Goal: Navigation & Orientation: Find specific page/section

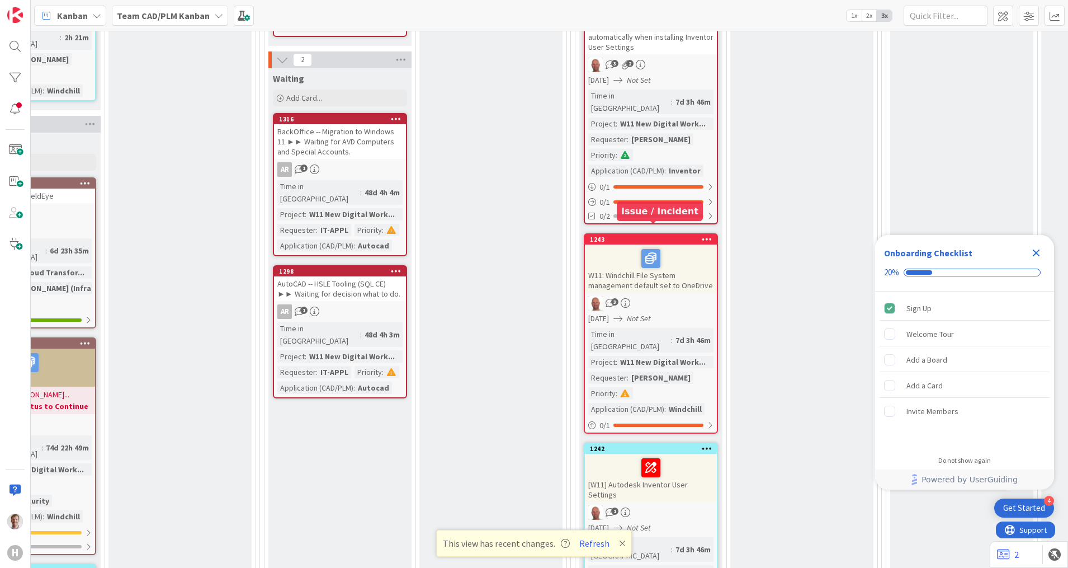
scroll to position [1538, 699]
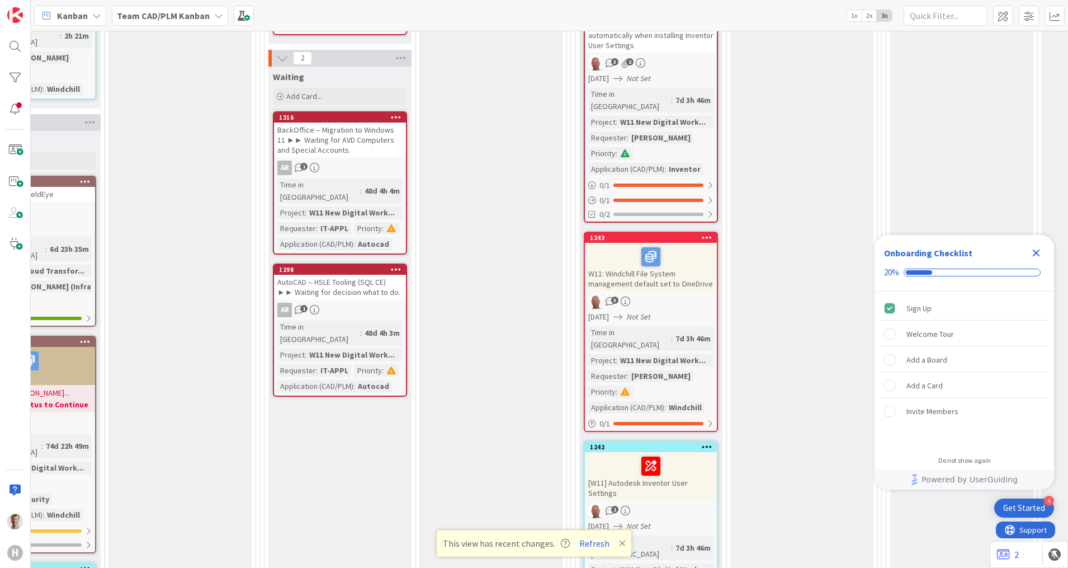
click at [1036, 252] on icon "Close Checklist" at bounding box center [1036, 252] width 7 height 7
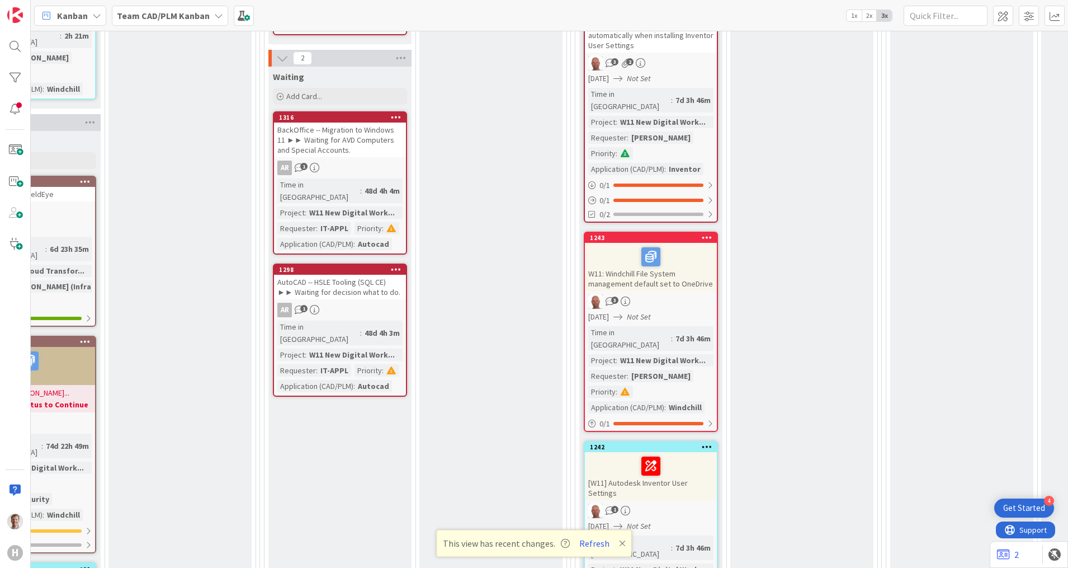
scroll to position [0, 0]
click at [593, 540] on button "Refresh" at bounding box center [594, 543] width 38 height 15
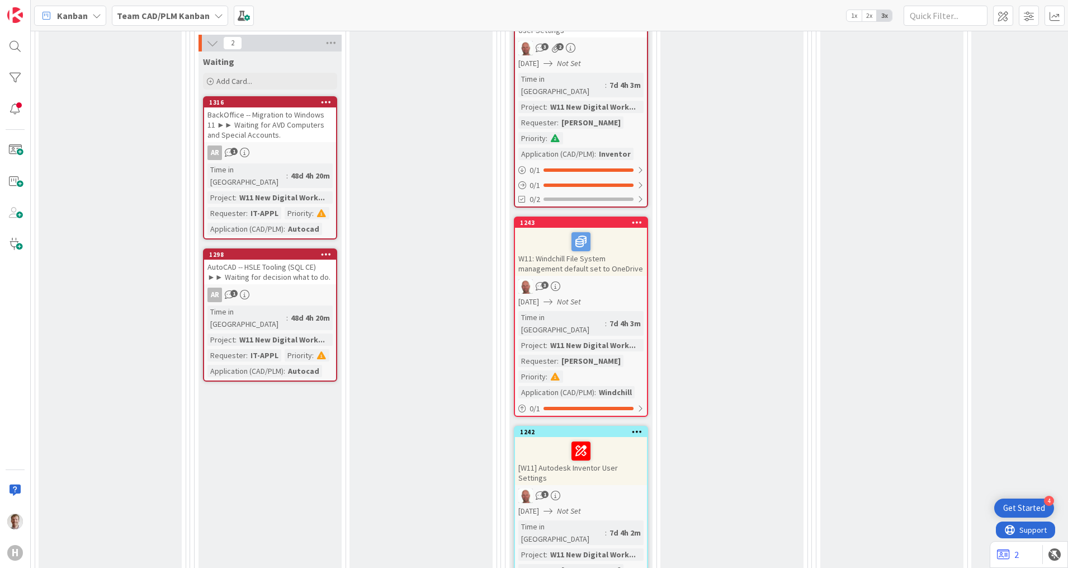
scroll to position [1608, 769]
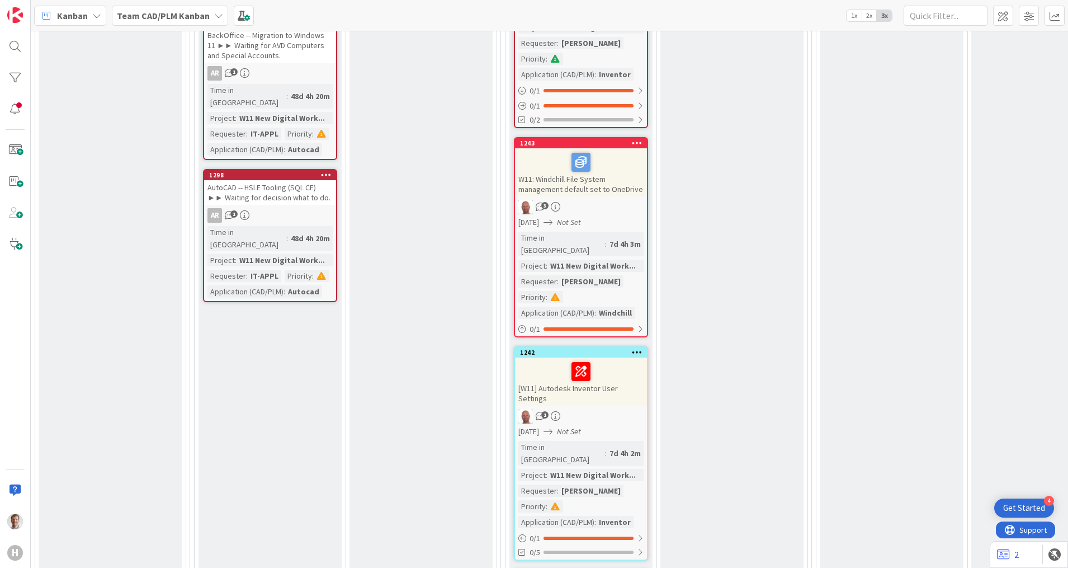
click at [604, 357] on div "[W11] Autodesk Inventor User Settings" at bounding box center [581, 381] width 132 height 48
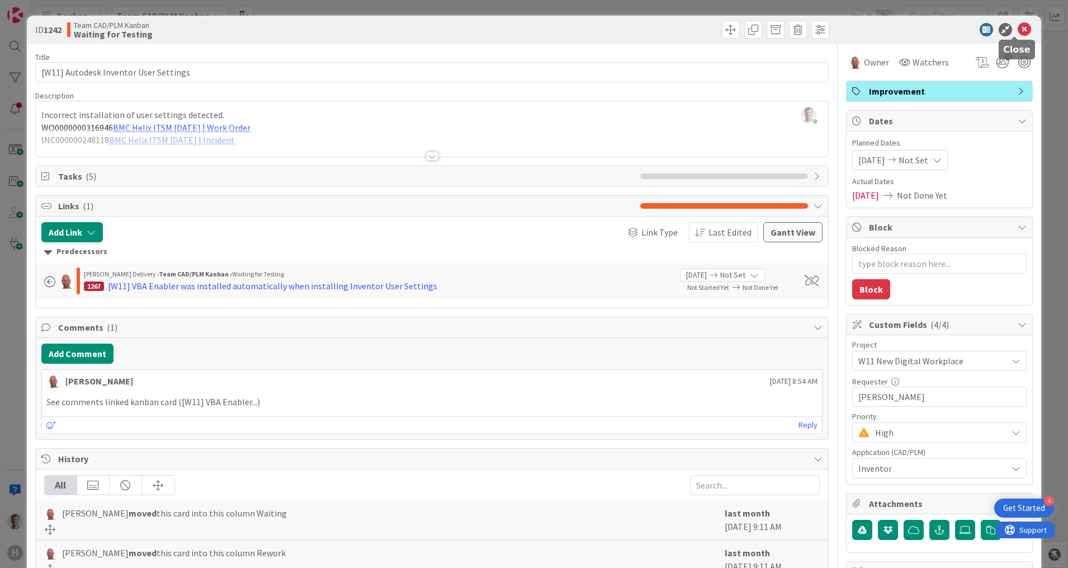
click at [1018, 28] on icon at bounding box center [1024, 29] width 13 height 13
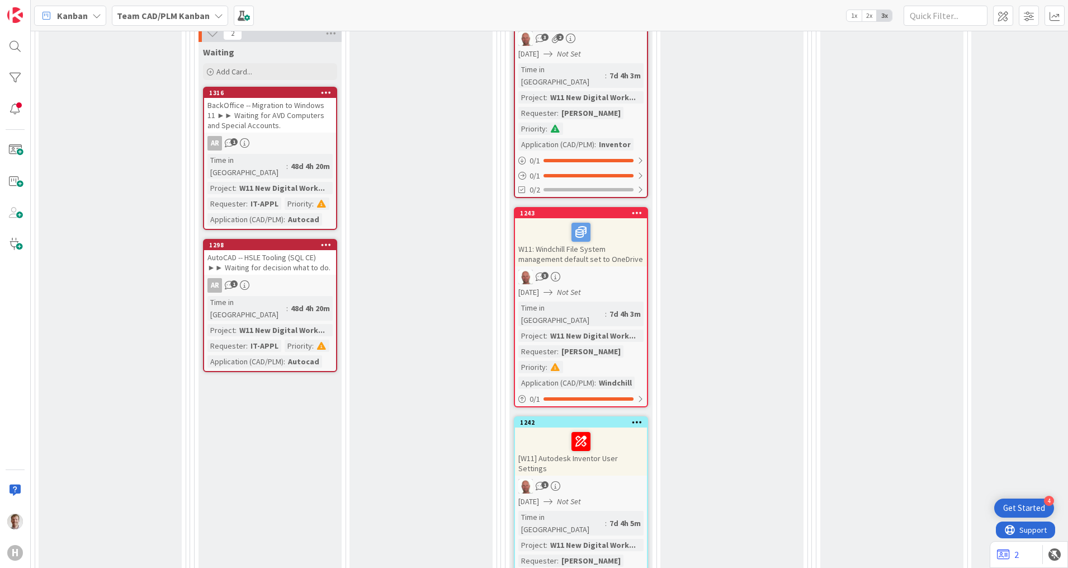
click at [624, 220] on div at bounding box center [580, 231] width 125 height 23
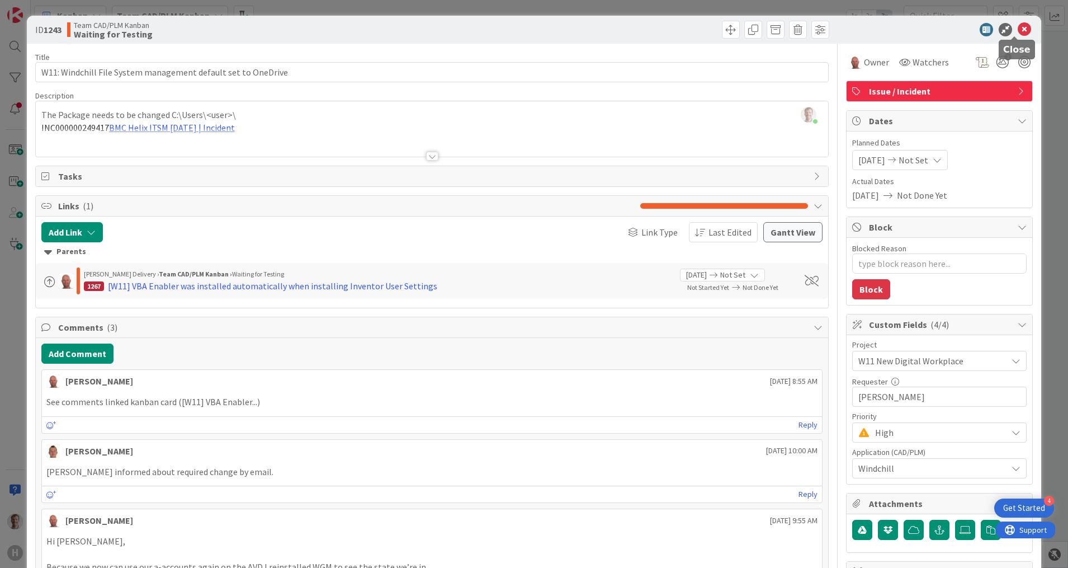
drag, startPoint x: 1017, startPoint y: 30, endPoint x: 692, endPoint y: 208, distance: 370.2
click at [1018, 30] on icon at bounding box center [1024, 29] width 13 height 13
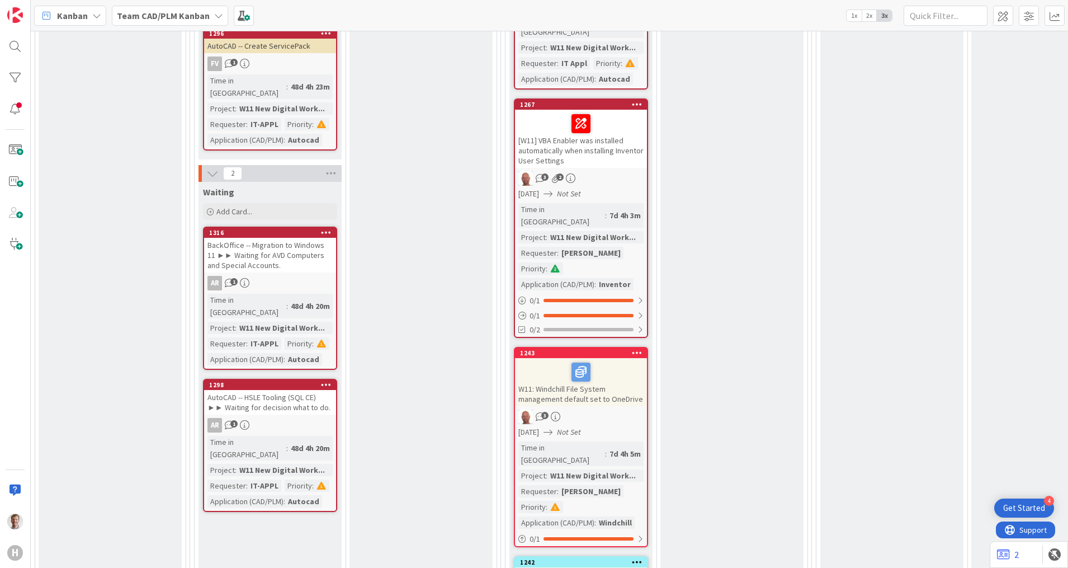
click at [575, 116] on div "[W11] VBA Enabler was installed automatically when installing Inventor User Set…" at bounding box center [581, 139] width 132 height 58
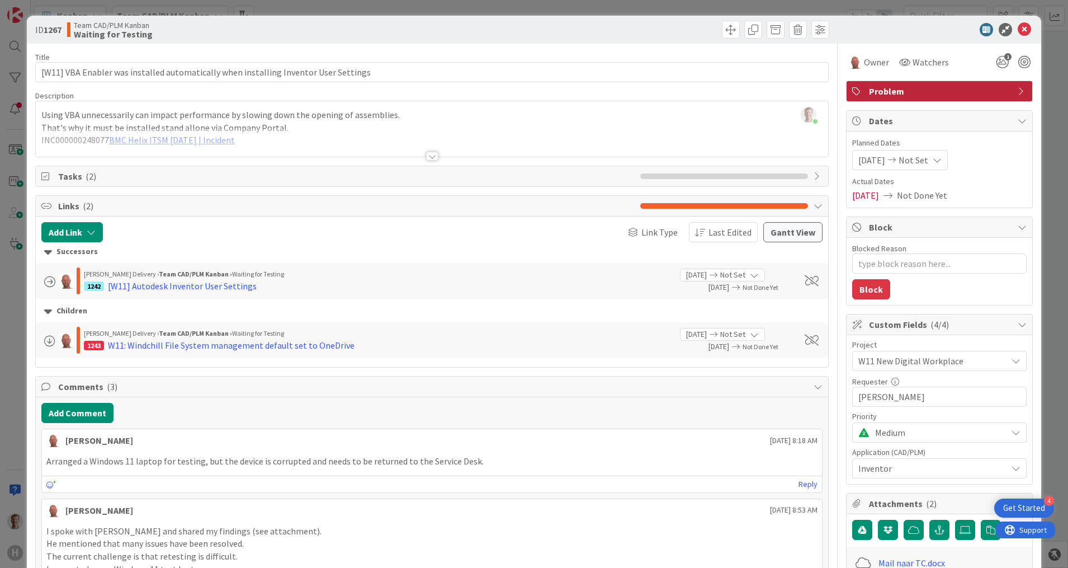
click at [426, 154] on div at bounding box center [432, 156] width 12 height 9
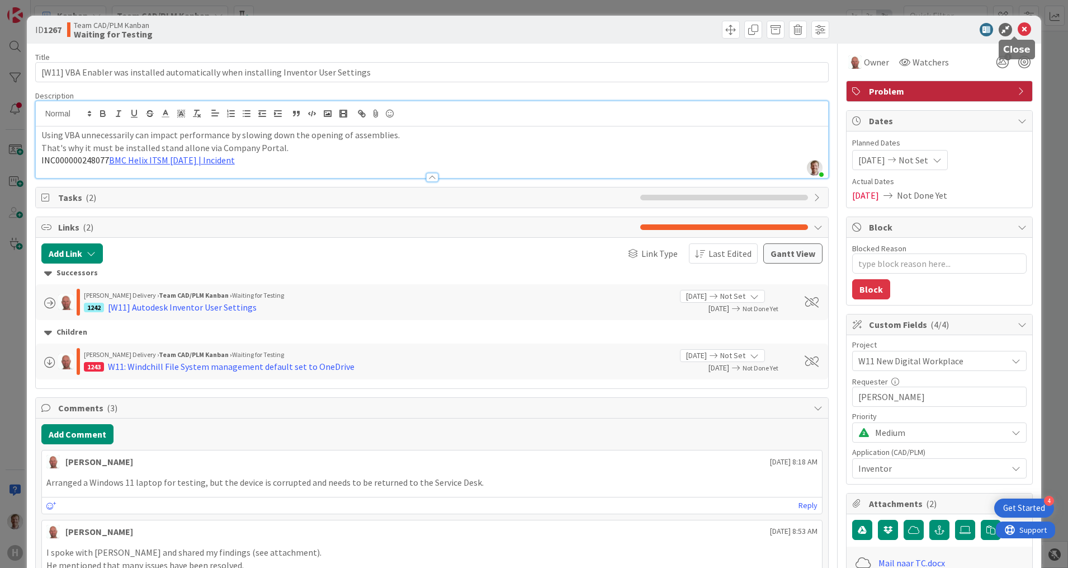
click at [1018, 30] on icon at bounding box center [1024, 29] width 13 height 13
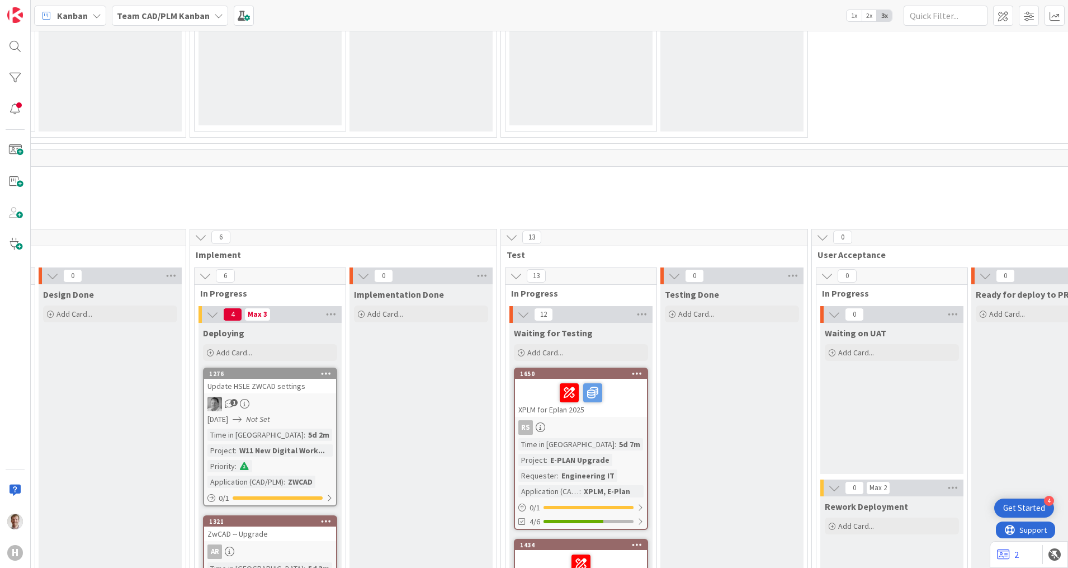
scroll to position [769, 769]
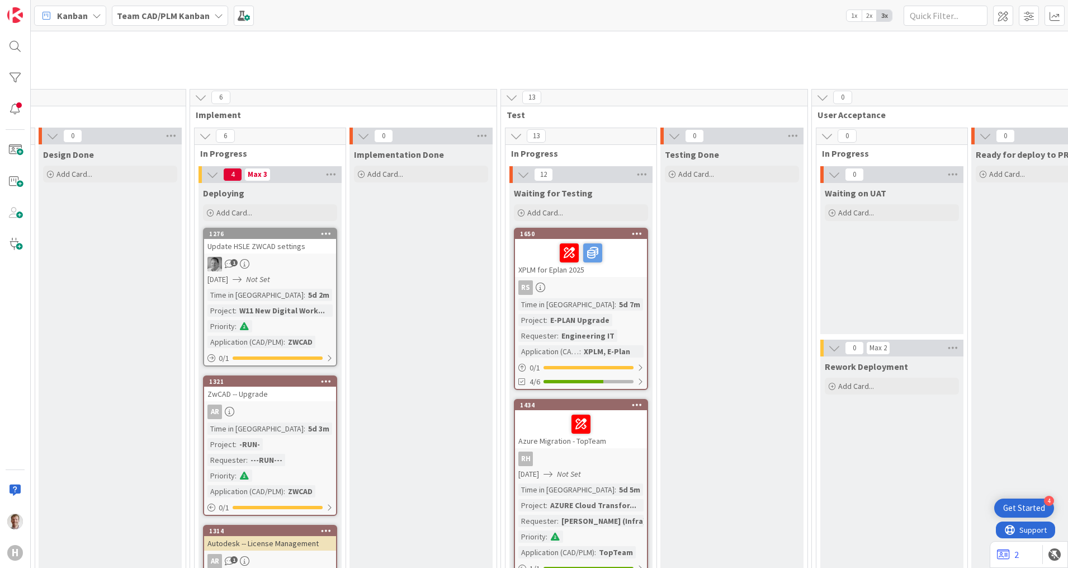
click at [314, 239] on div "Update HSLE ZWCAD settings" at bounding box center [270, 246] width 132 height 15
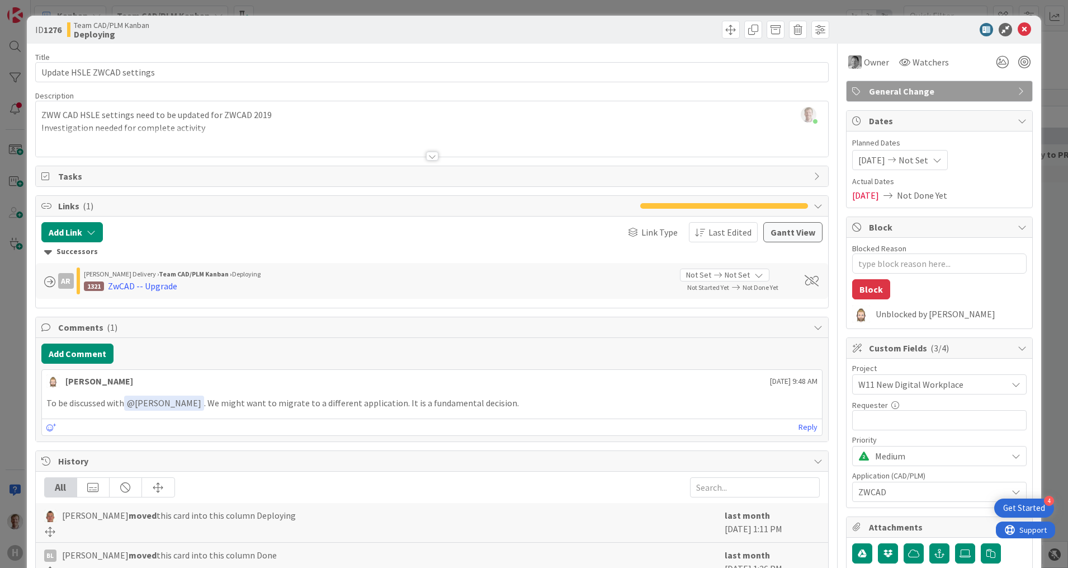
click at [426, 155] on div at bounding box center [432, 156] width 12 height 9
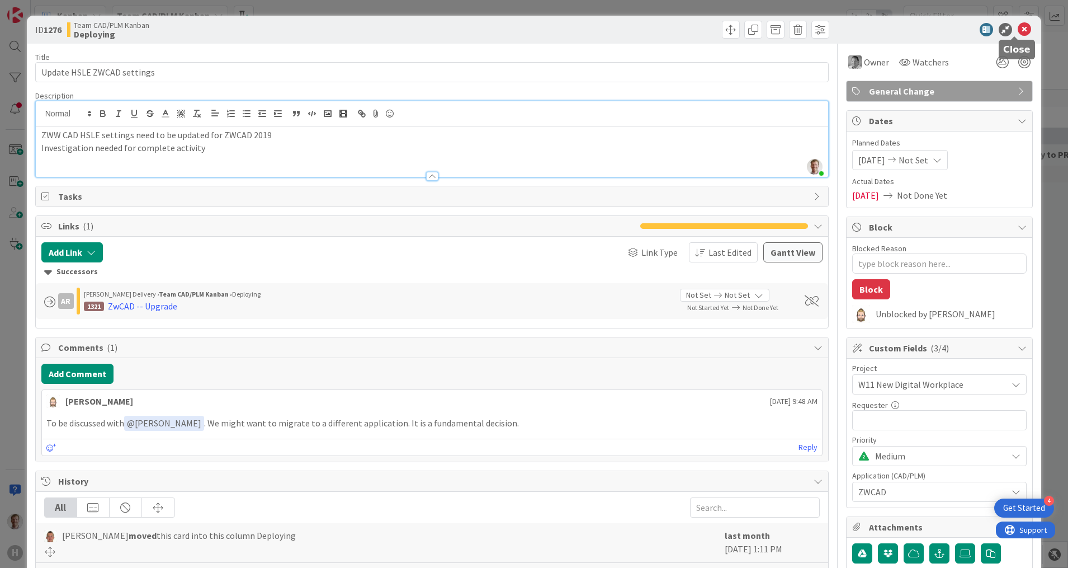
click at [1018, 27] on icon at bounding box center [1024, 29] width 13 height 13
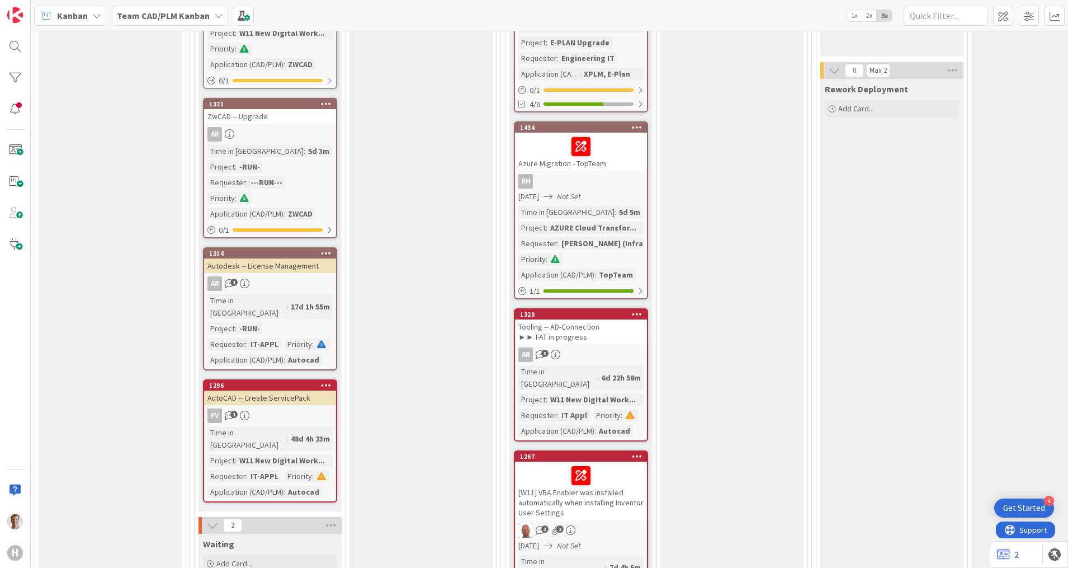
scroll to position [1049, 769]
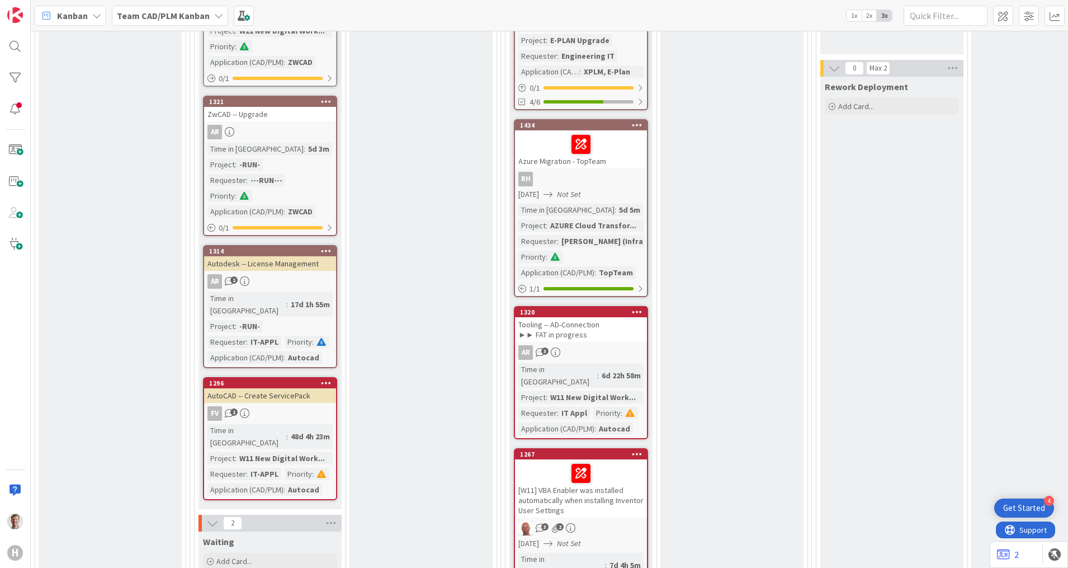
click at [276, 256] on div "Autodesk -- License Management" at bounding box center [270, 263] width 132 height 15
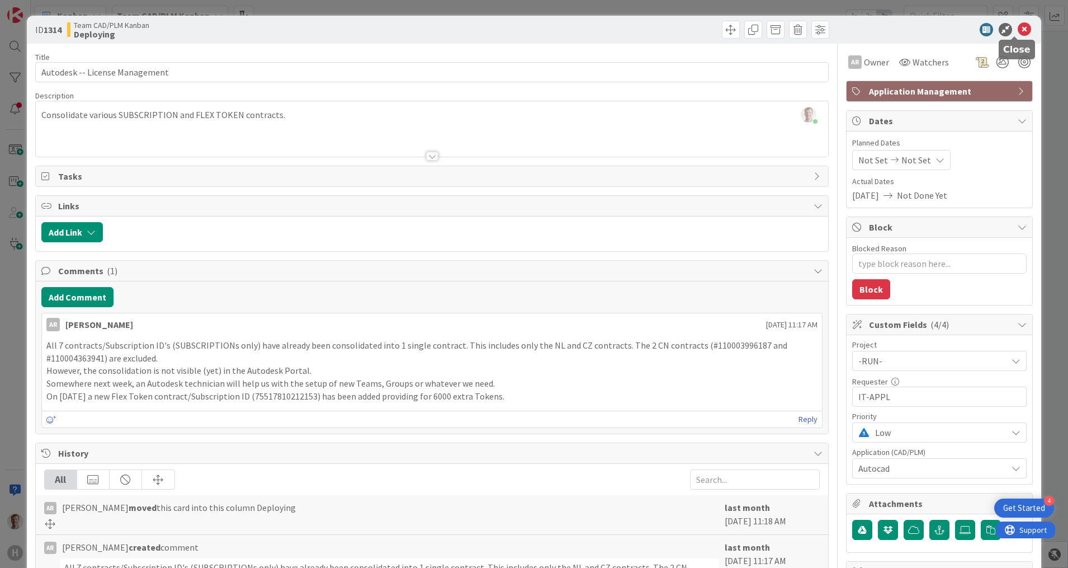
click at [1018, 26] on icon at bounding box center [1024, 29] width 13 height 13
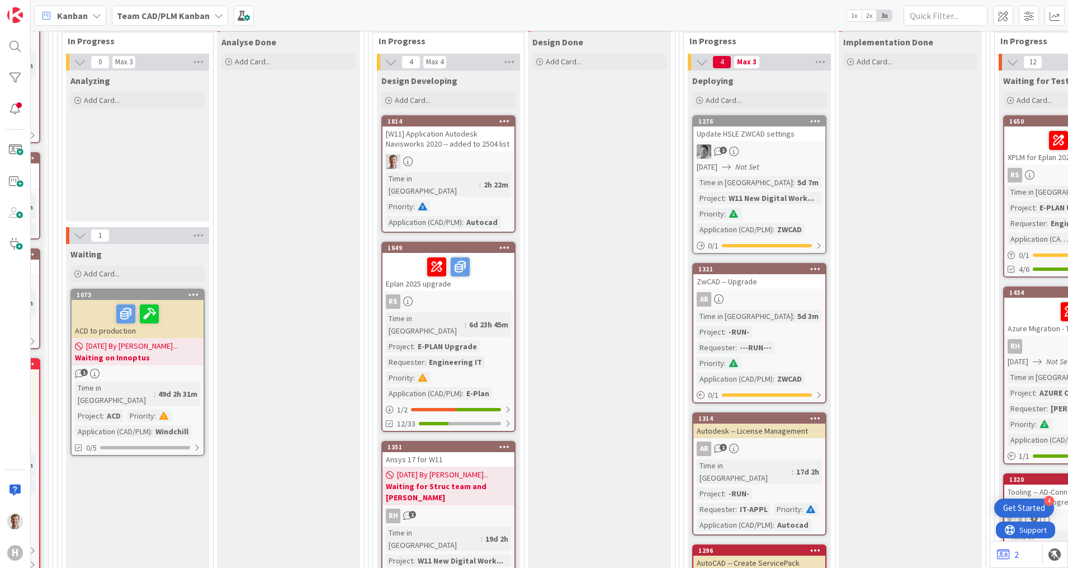
scroll to position [839, 280]
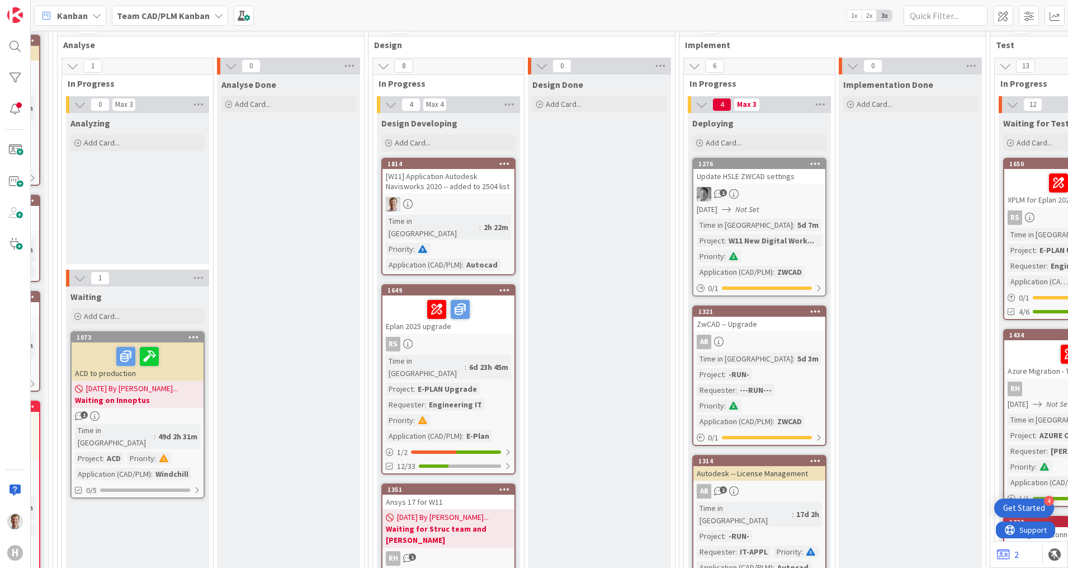
click at [454, 169] on div "[W11] Application Autodesk Navisworks 2020 -- added to 2504 list" at bounding box center [449, 181] width 132 height 25
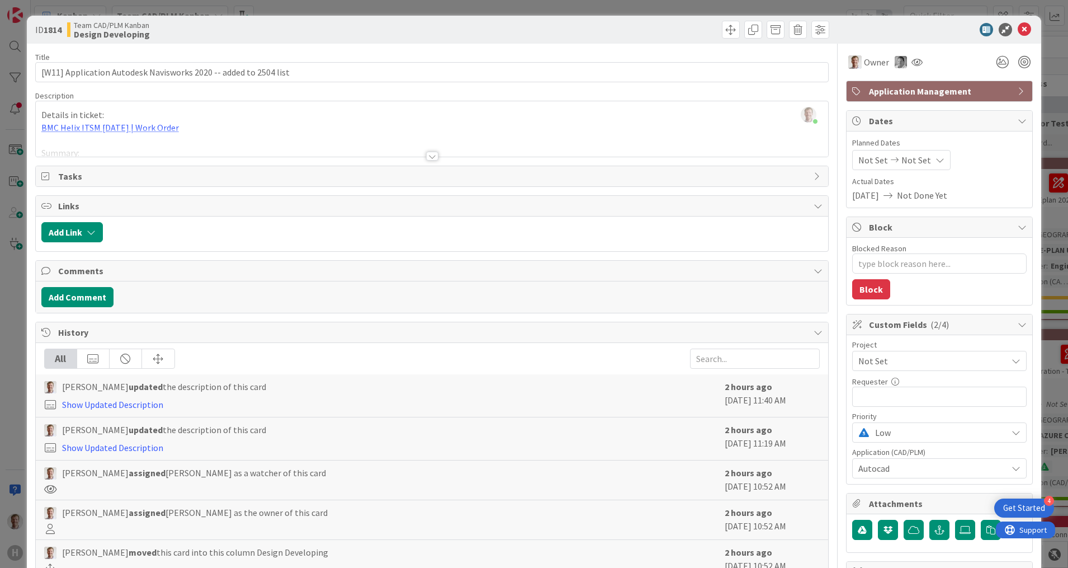
click at [430, 154] on div at bounding box center [432, 156] width 12 height 9
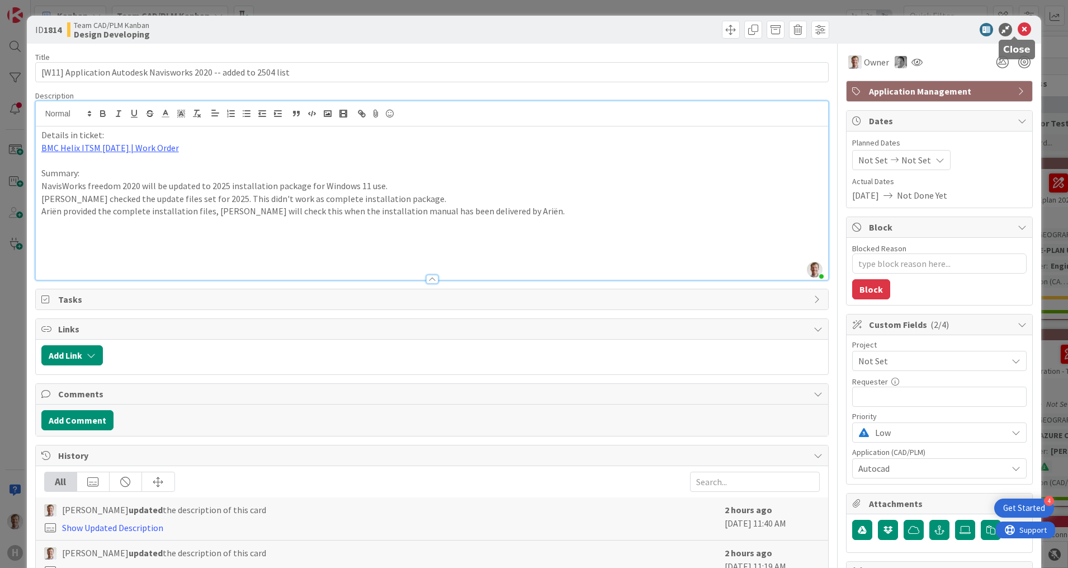
click at [1018, 27] on icon at bounding box center [1024, 29] width 13 height 13
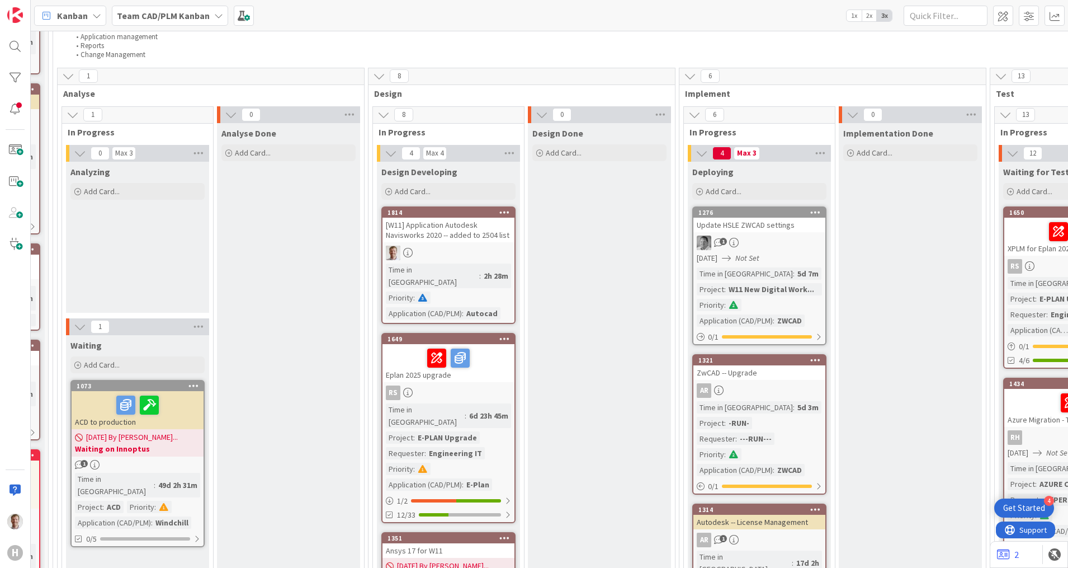
scroll to position [769, 280]
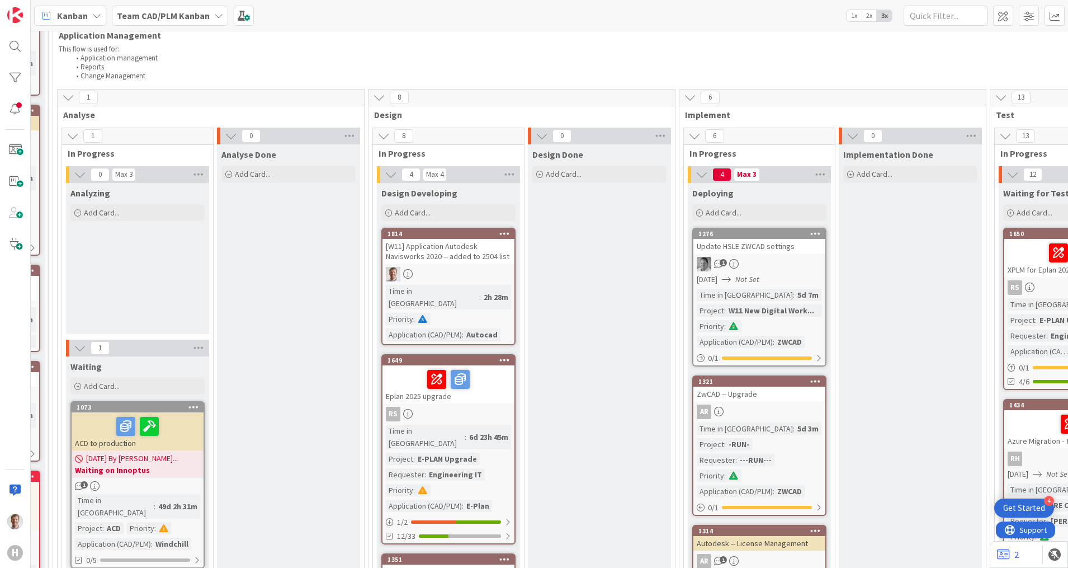
drag, startPoint x: 456, startPoint y: 237, endPoint x: 533, endPoint y: 234, distance: 77.2
click at [456, 239] on div "[W11] Application Autodesk Navisworks 2020 -- added to 2504 list" at bounding box center [449, 251] width 132 height 25
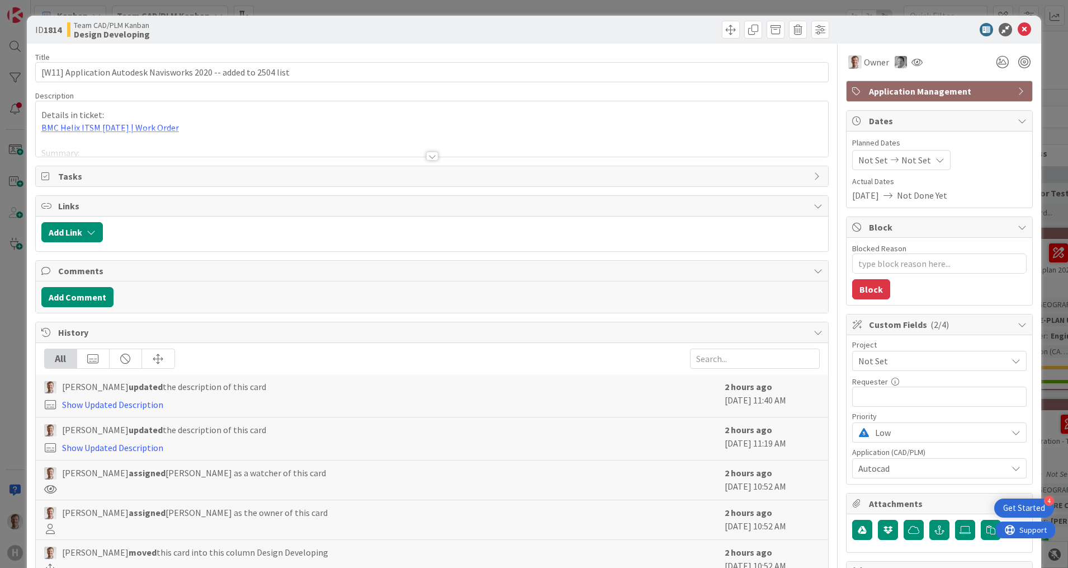
click at [428, 149] on div at bounding box center [432, 142] width 793 height 29
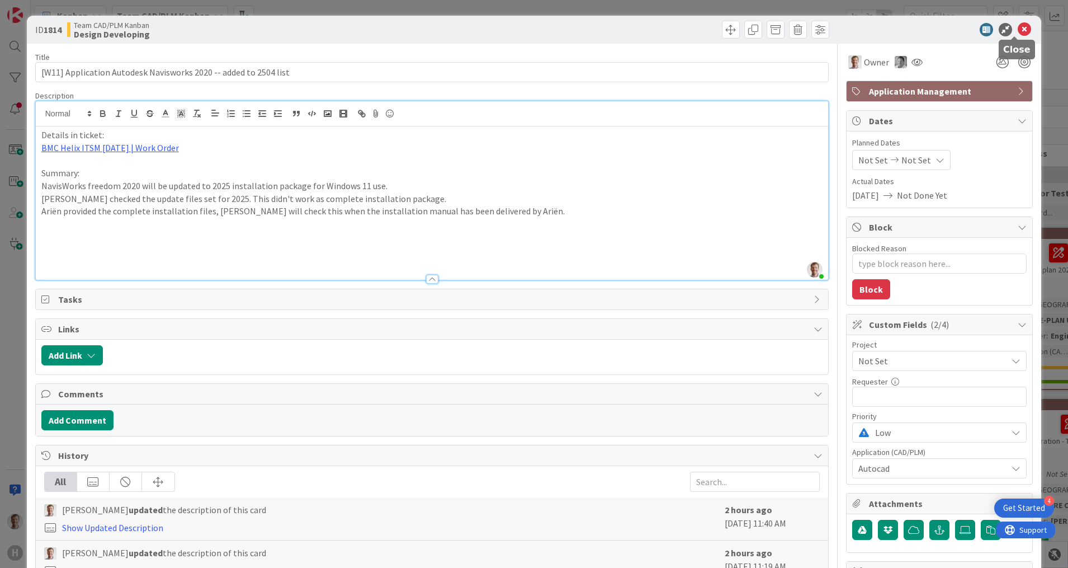
click at [1018, 30] on icon at bounding box center [1024, 29] width 13 height 13
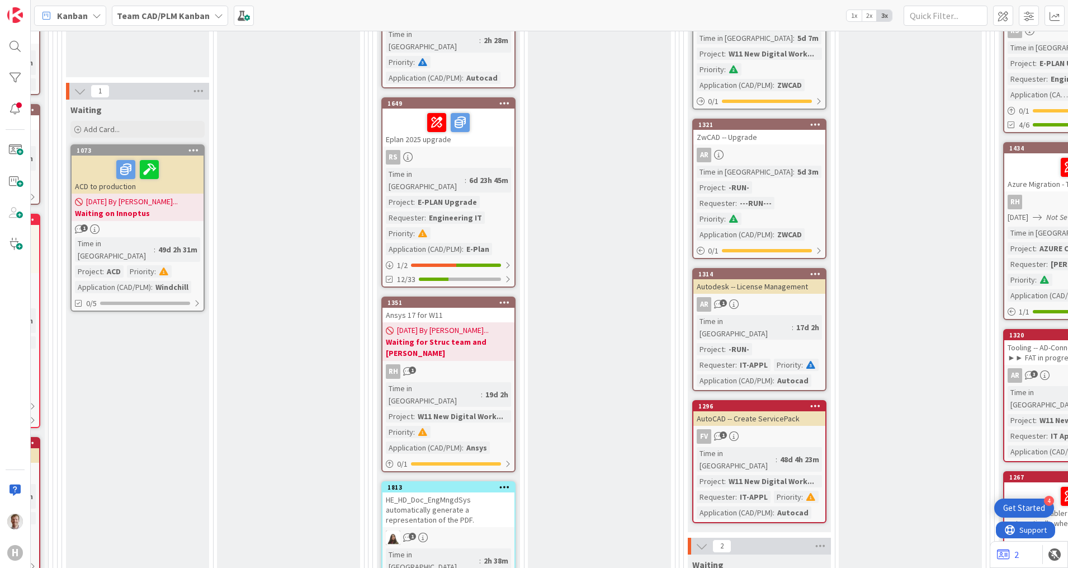
scroll to position [1049, 280]
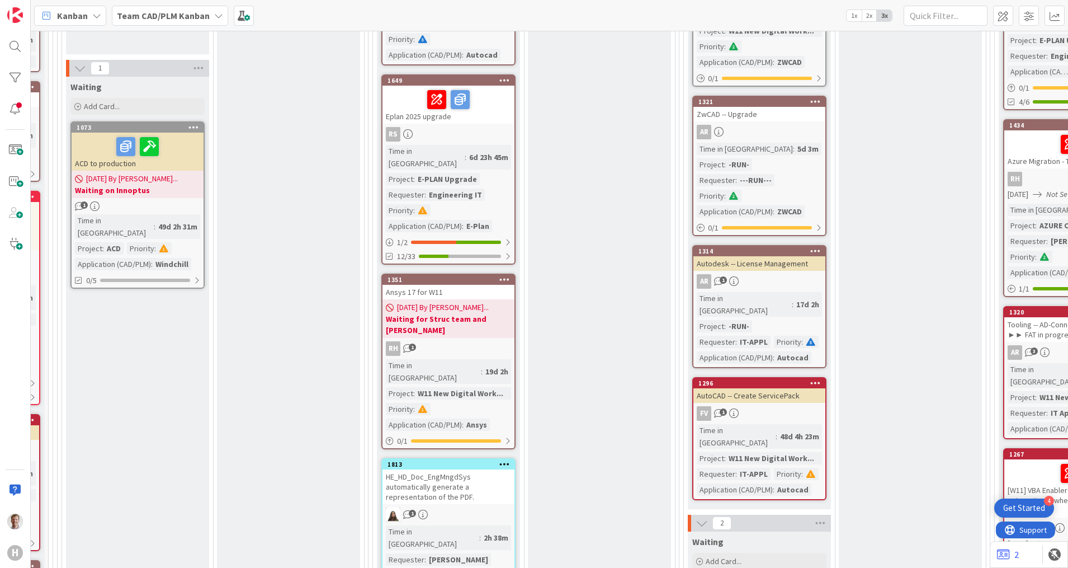
click at [483, 127] on div "RS" at bounding box center [449, 134] width 132 height 15
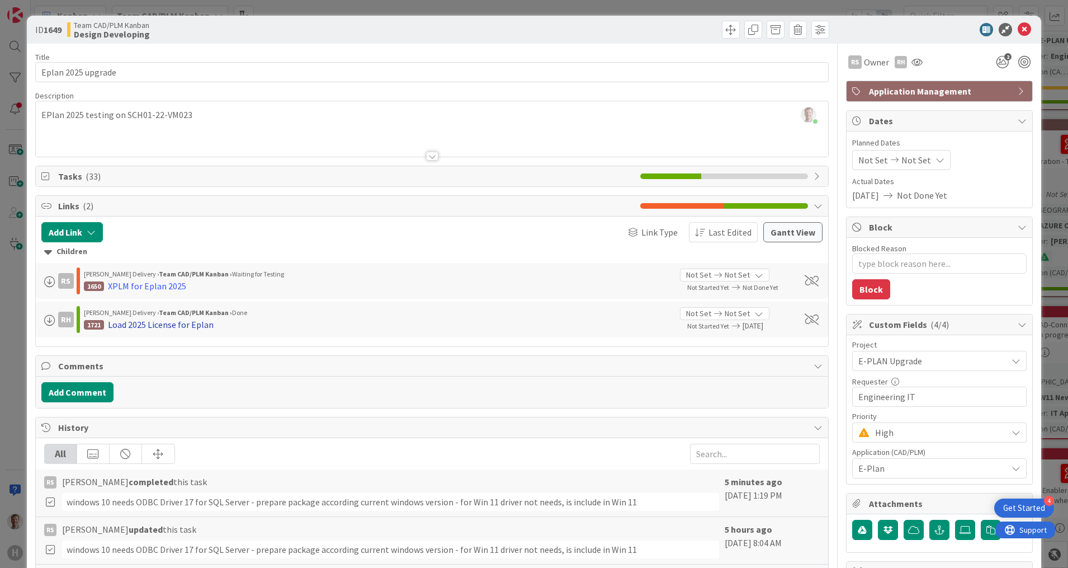
click at [135, 324] on div "Load 2025 License for Eplan" at bounding box center [161, 324] width 106 height 13
click at [158, 285] on div "XPLM for Eplan 2025" at bounding box center [147, 285] width 78 height 13
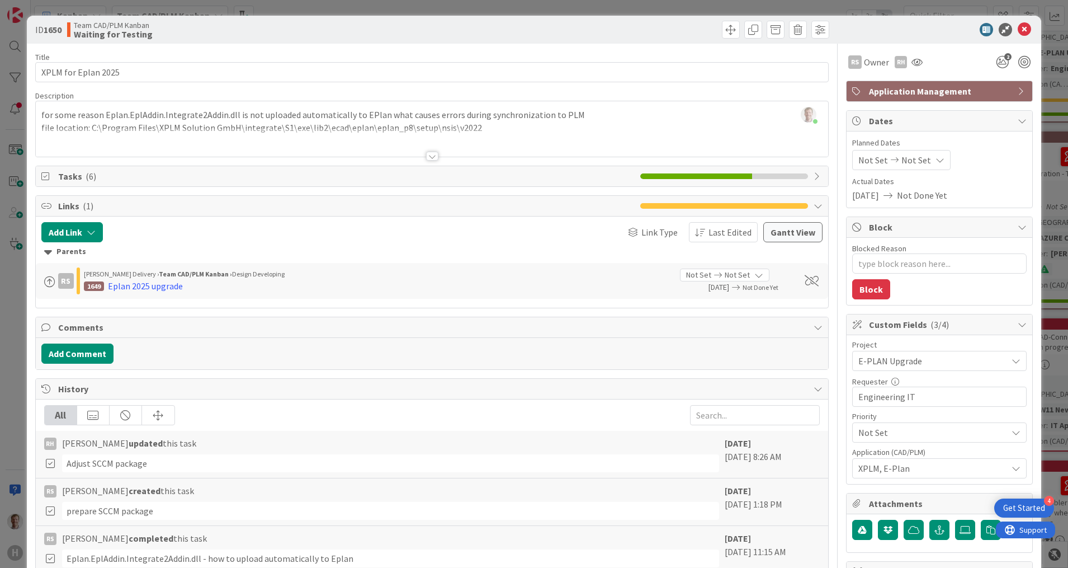
click at [427, 153] on div at bounding box center [432, 156] width 12 height 9
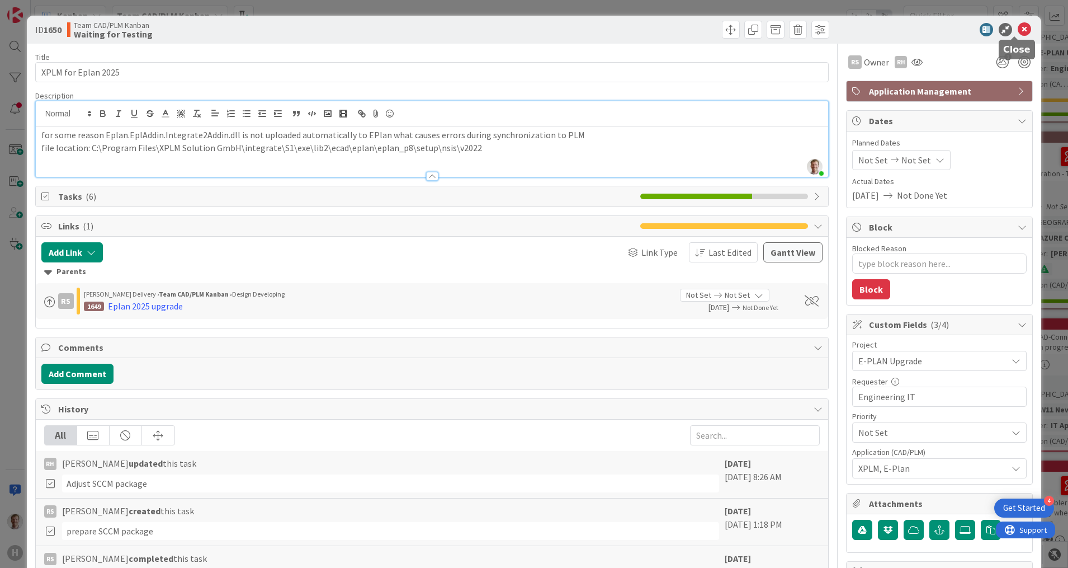
click at [1018, 29] on icon at bounding box center [1024, 29] width 13 height 13
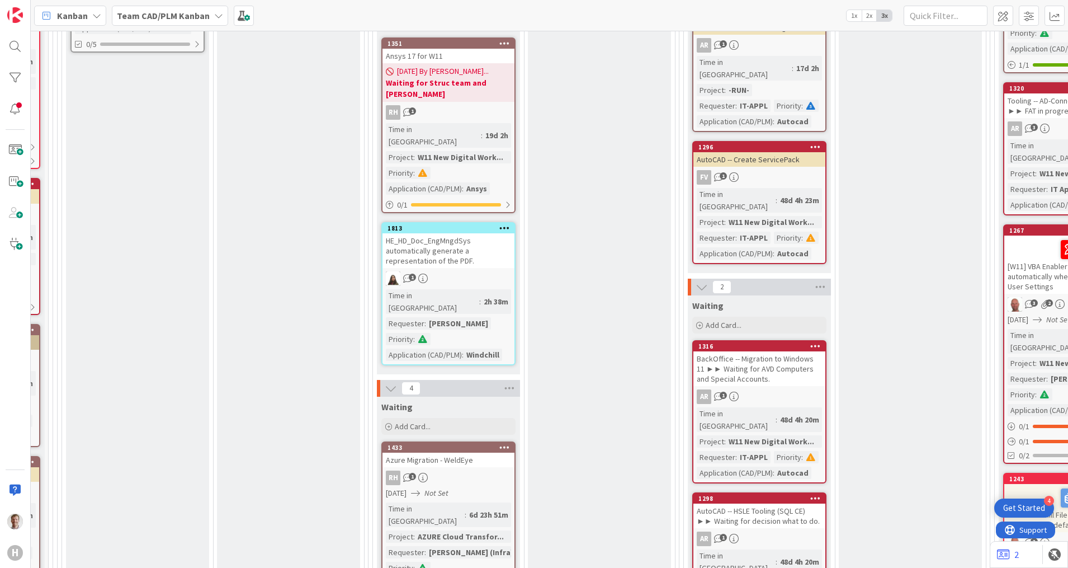
scroll to position [1328, 280]
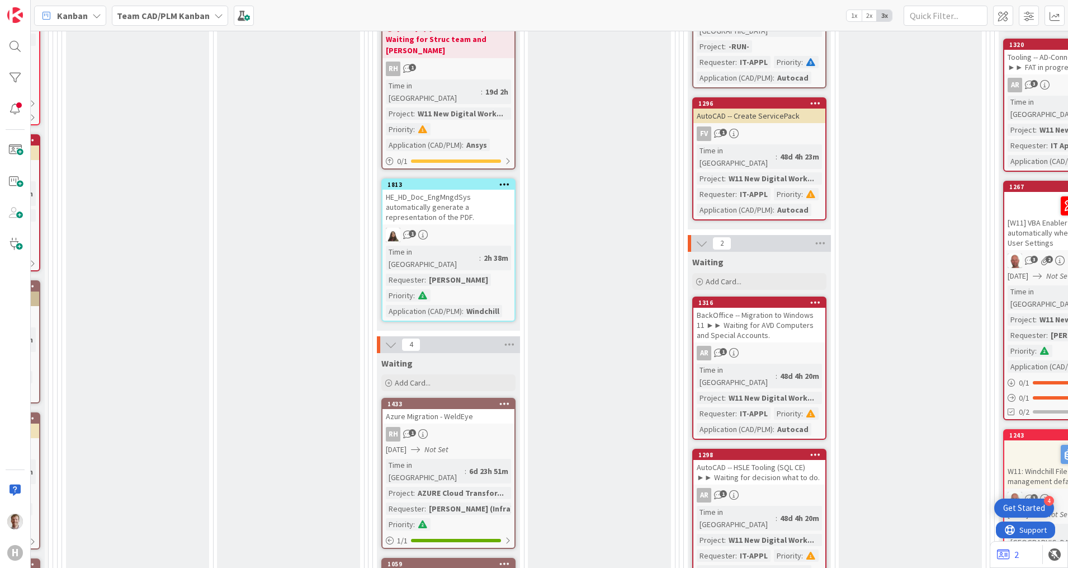
click at [487, 190] on div "HE_HD_Doc_EngMngdSys automatically generate a representation of the PDF." at bounding box center [449, 207] width 132 height 35
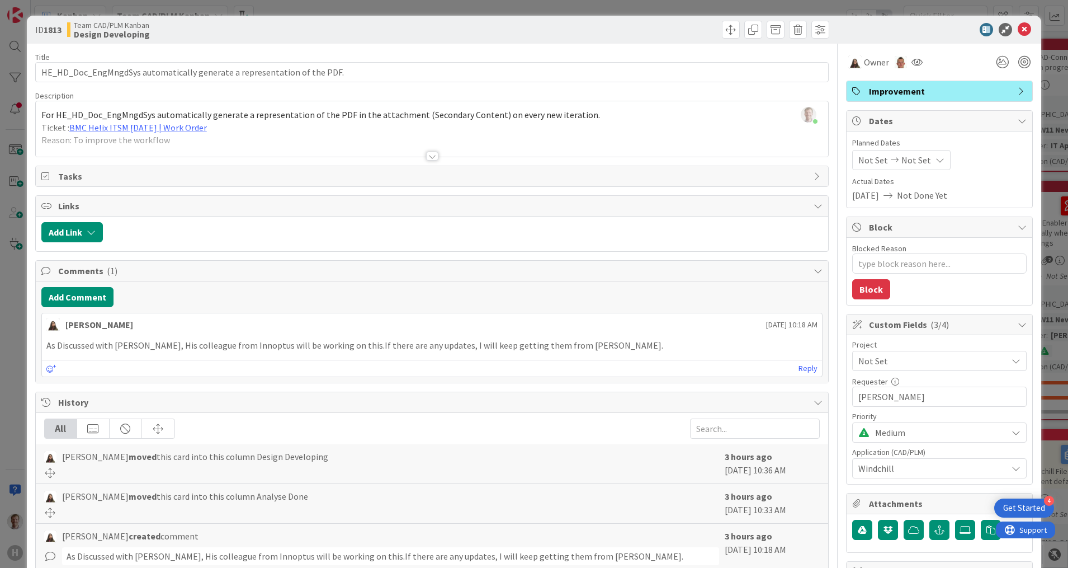
click at [427, 154] on div at bounding box center [432, 156] width 12 height 9
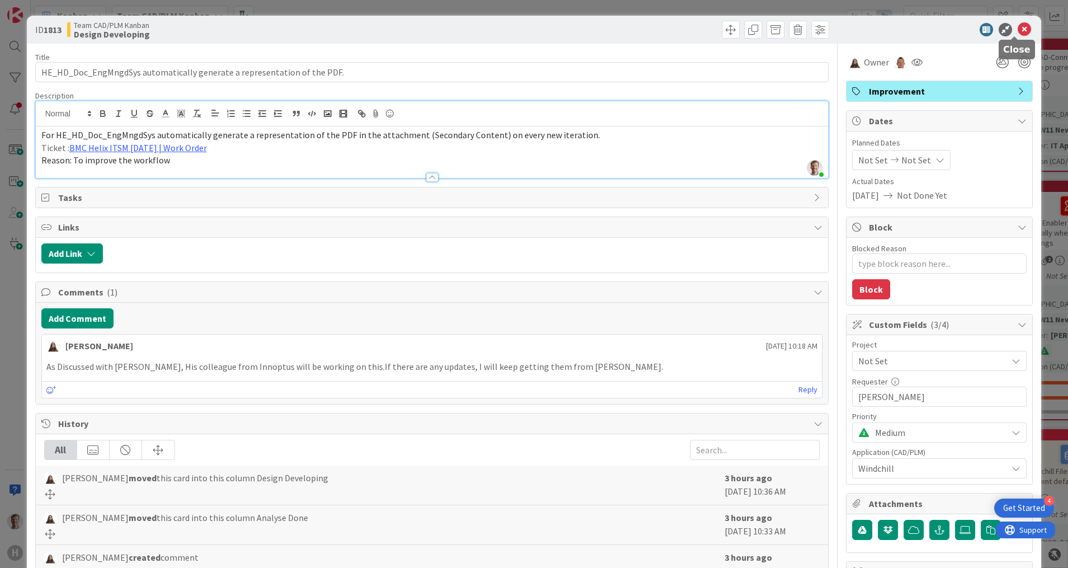
click at [1018, 32] on icon at bounding box center [1024, 29] width 13 height 13
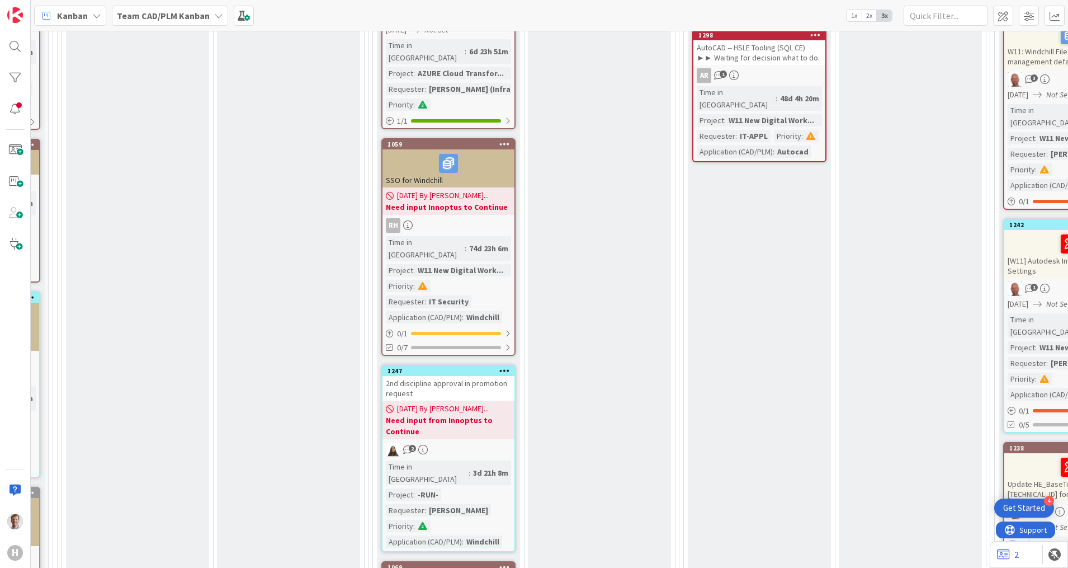
scroll to position [1888, 280]
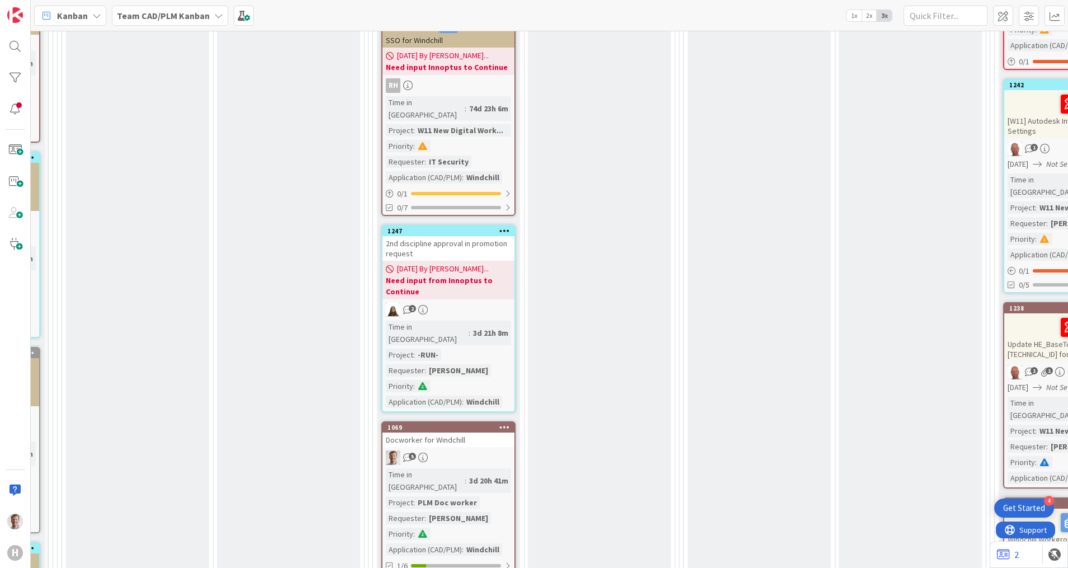
click at [486, 450] on div "5" at bounding box center [449, 457] width 132 height 15
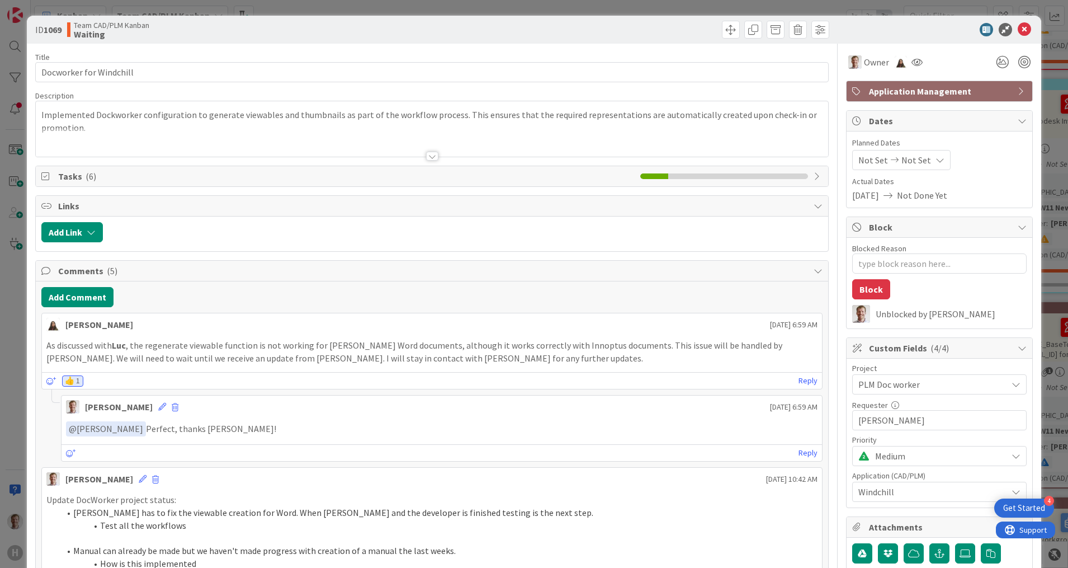
type textarea "x"
click at [1018, 27] on icon at bounding box center [1024, 29] width 13 height 13
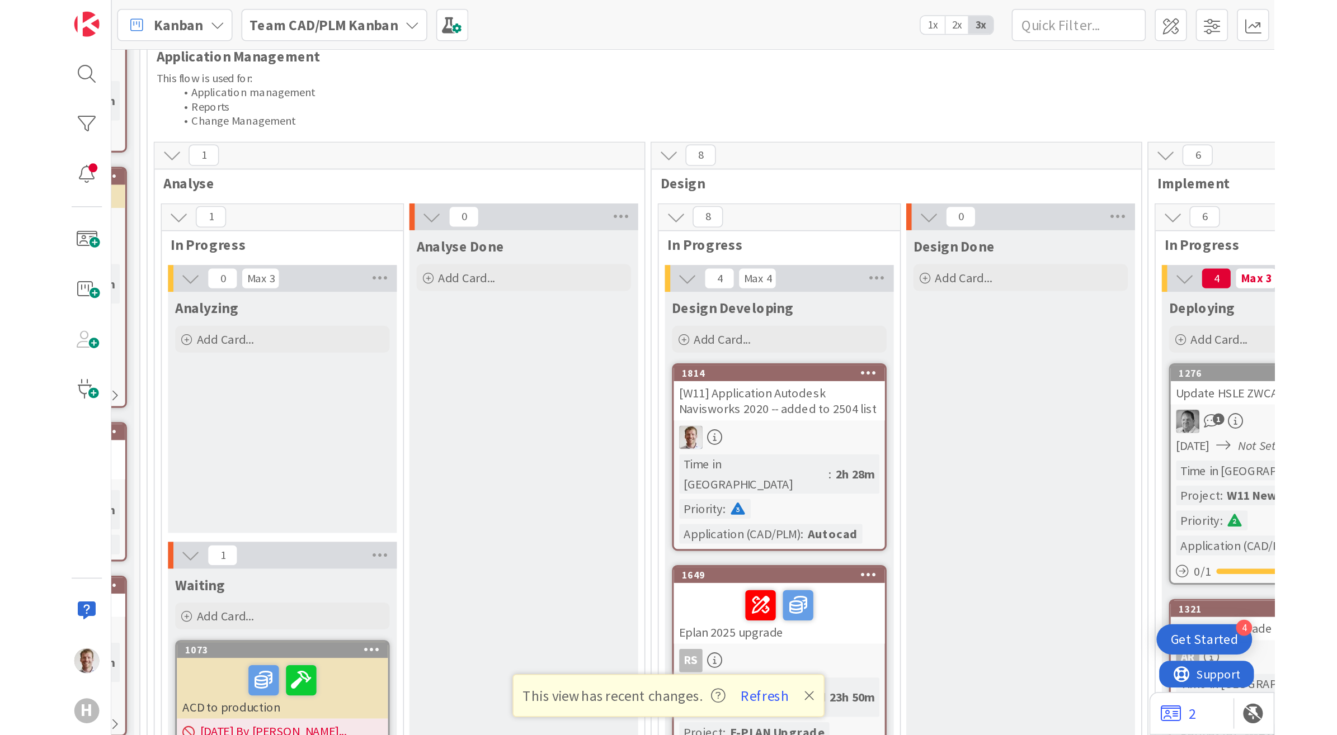
scroll to position [769, 280]
